Goal: Task Accomplishment & Management: Use online tool/utility

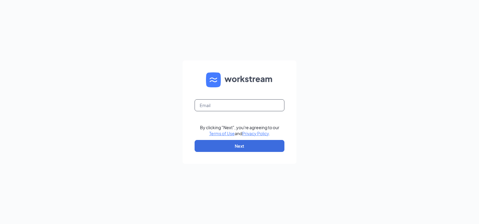
click at [217, 102] on input "text" at bounding box center [240, 105] width 90 height 12
type input "jamiebell@bleedblue.net"
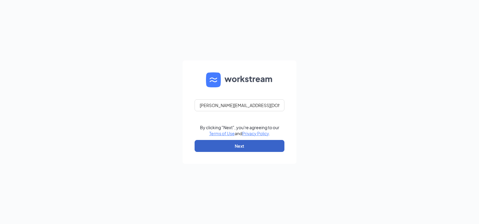
click at [242, 144] on button "Next" at bounding box center [240, 146] width 90 height 12
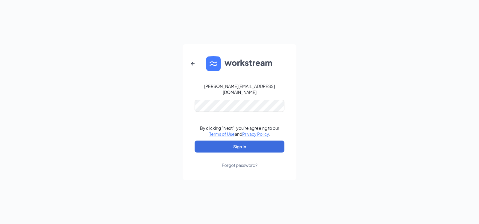
click at [216, 92] on form "jamiebell@bleedblue.net By clicking "Next", you're agreeing to our Terms of Use…" at bounding box center [240, 112] width 114 height 136
click at [220, 142] on button "Sign In" at bounding box center [240, 147] width 90 height 12
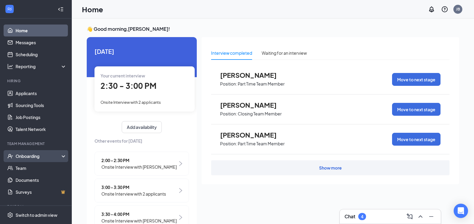
click at [47, 158] on div "Onboarding" at bounding box center [39, 156] width 46 height 6
click at [28, 162] on div "Onboarding" at bounding box center [36, 156] width 72 height 12
click at [28, 152] on div "Onboarding" at bounding box center [36, 156] width 72 height 12
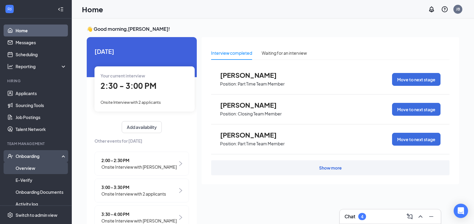
click at [25, 165] on link "Overview" at bounding box center [41, 168] width 51 height 12
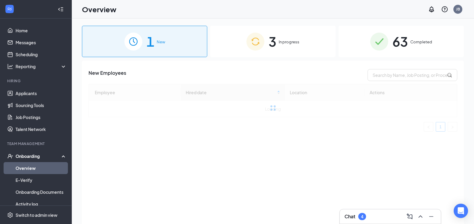
click at [379, 47] on img at bounding box center [380, 42] width 18 height 18
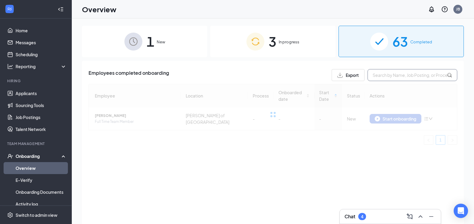
click at [391, 76] on input "text" at bounding box center [413, 75] width 90 height 12
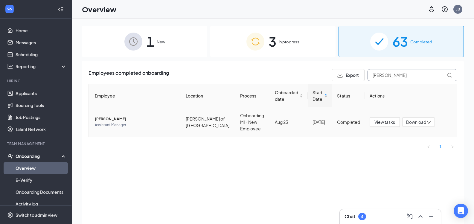
type input "[PERSON_NAME]"
click at [116, 117] on span "[PERSON_NAME]" at bounding box center [135, 119] width 81 height 6
